Goal: Information Seeking & Learning: Learn about a topic

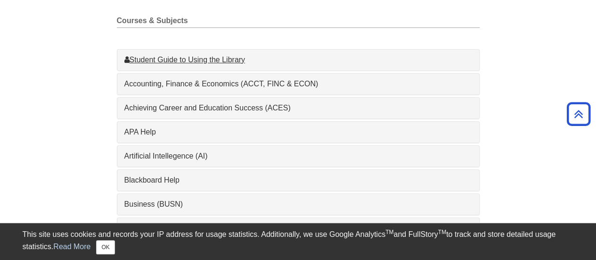
scroll to position [236, 0]
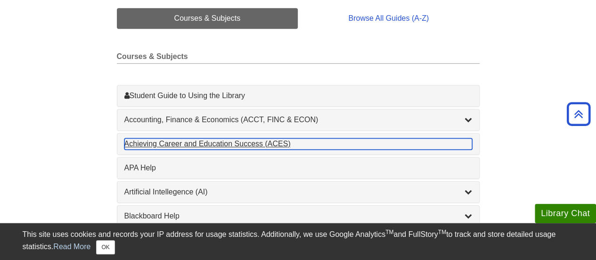
click at [177, 143] on div "Achieving Career and Education Success (ACES) , 1 guides" at bounding box center [298, 143] width 348 height 11
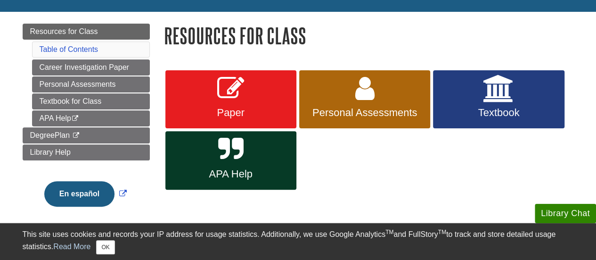
scroll to position [94, 0]
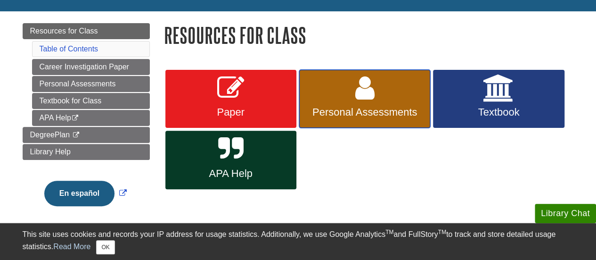
click at [374, 114] on span "Personal Assessments" at bounding box center [364, 112] width 117 height 12
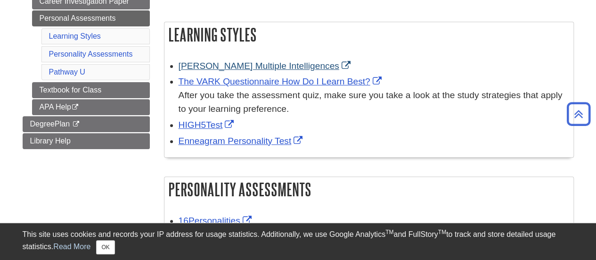
scroll to position [94, 0]
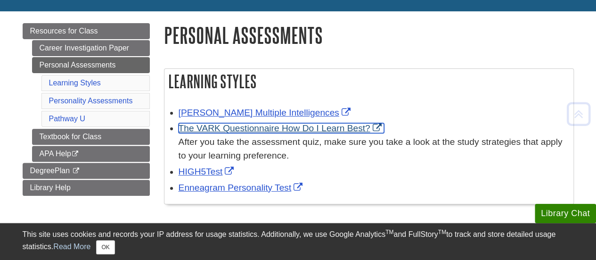
click at [280, 128] on link "The VARK Questionnaire How Do I Learn Best?" at bounding box center [281, 128] width 205 height 10
